Goal: Task Accomplishment & Management: Complete application form

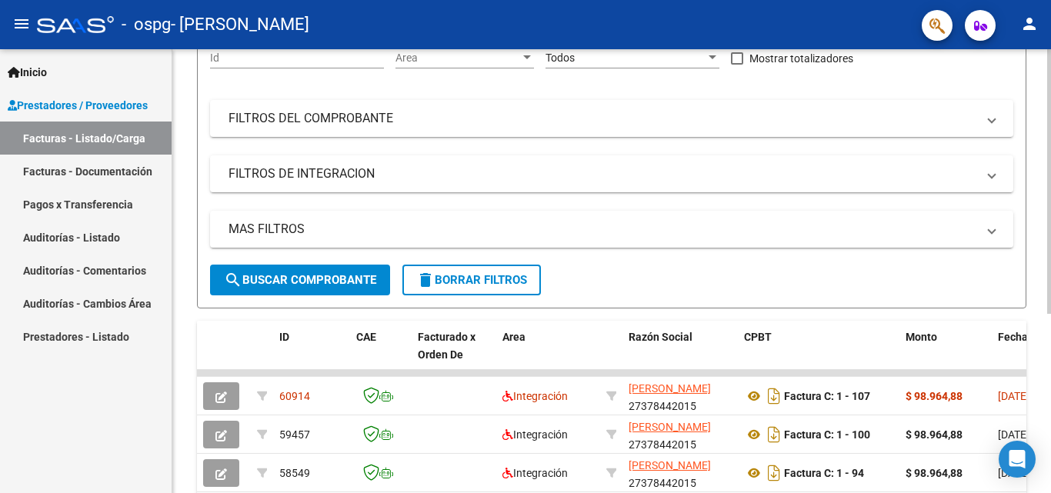
scroll to position [166, 0]
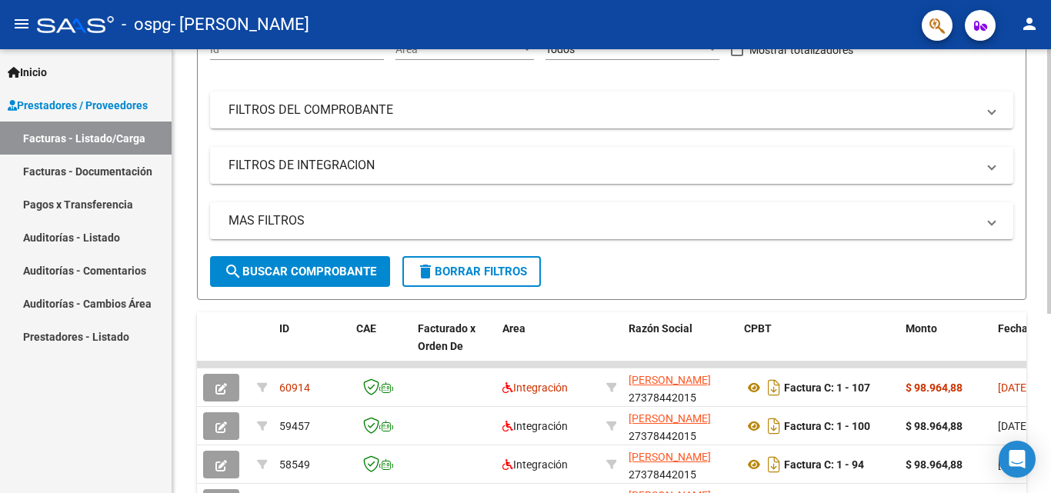
click at [1049, 211] on div at bounding box center [1049, 284] width 4 height 265
drag, startPoint x: 945, startPoint y: 205, endPoint x: 700, endPoint y: 275, distance: 255.1
click at [700, 275] on form "Filtros Id Area Area Todos Confirmado Mostrar totalizadores FILTROS DEL COMPROB…" at bounding box center [611, 158] width 829 height 284
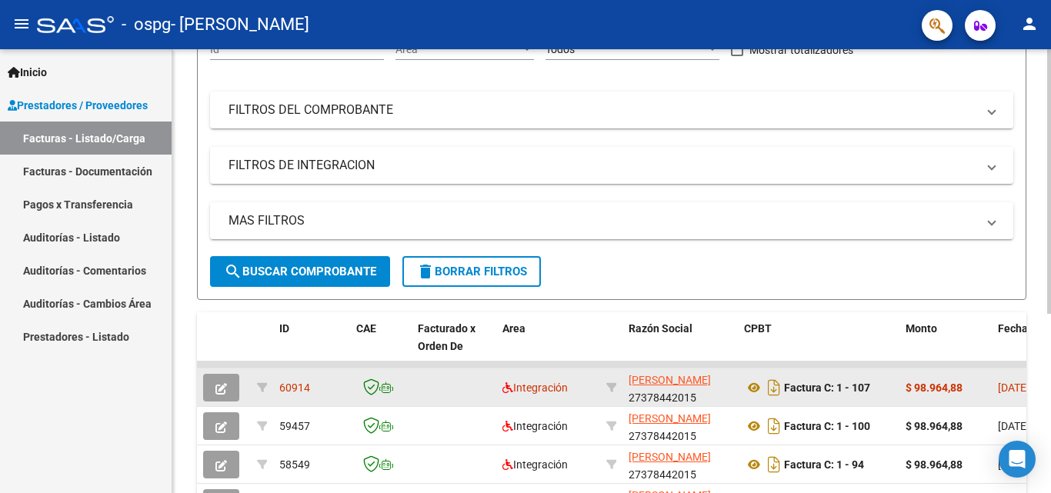
click at [288, 385] on span "60914" at bounding box center [294, 387] width 31 height 12
click at [222, 386] on icon "button" at bounding box center [221, 389] width 12 height 12
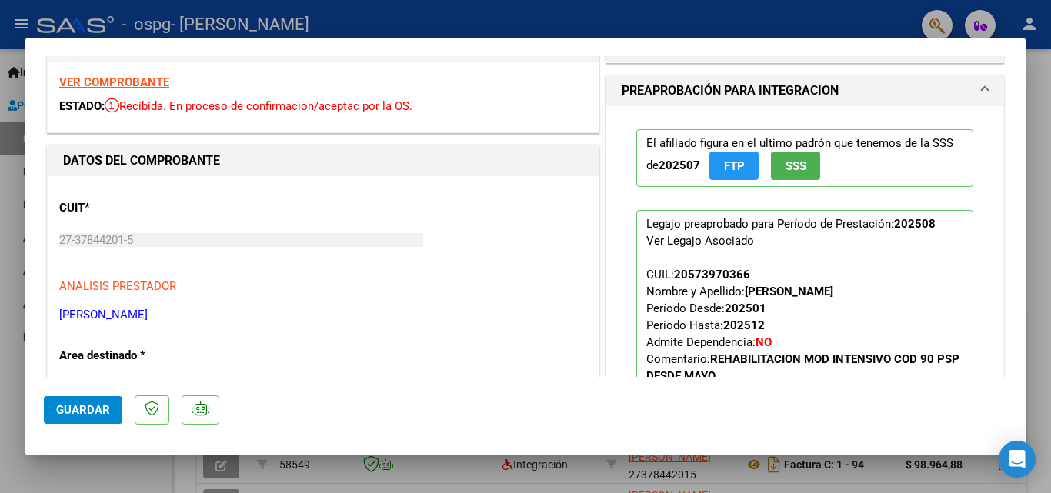
scroll to position [0, 0]
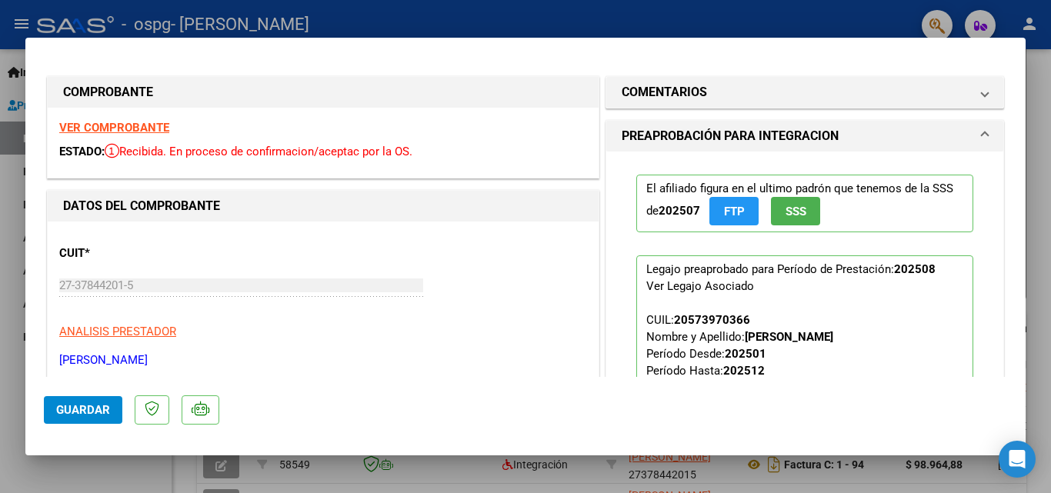
type input "$ 0,00"
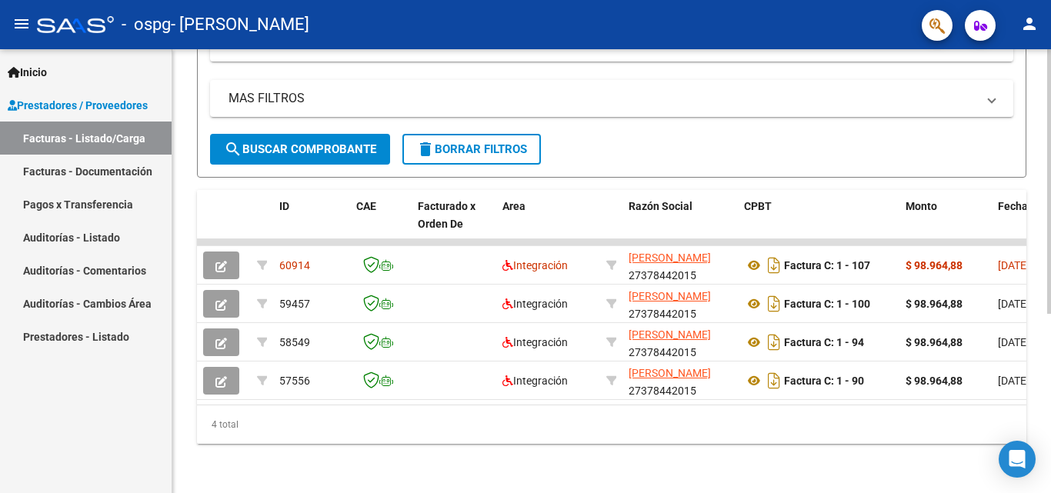
scroll to position [301, 0]
click at [1050, 269] on div at bounding box center [1049, 360] width 4 height 265
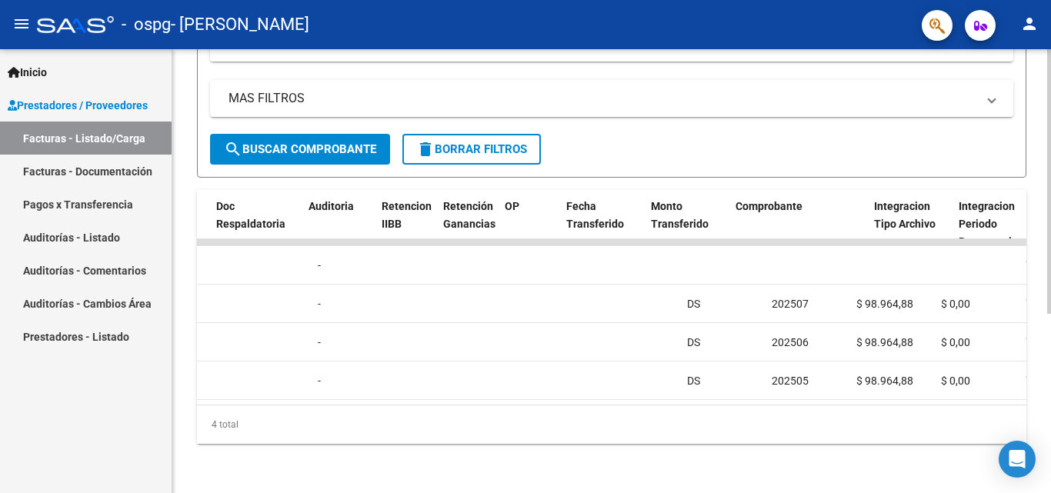
scroll to position [0, 986]
